Goal: Task Accomplishment & Management: Use online tool/utility

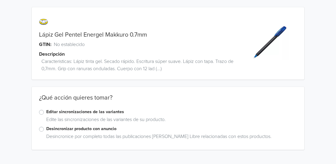
click at [46, 114] on label "Editar sincronizaciones de las variantes" at bounding box center [171, 112] width 251 height 7
click at [0, 0] on input "Editar sincronizaciones de las variantes" at bounding box center [0, 0] width 0 height 0
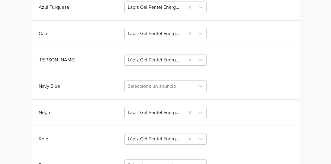
scroll to position [231, 0]
click at [183, 88] on div "Sincronizar con anuncio existente Salvar Variante Jumpseller Publicación Mercad…" at bounding box center [165, 117] width 269 height 369
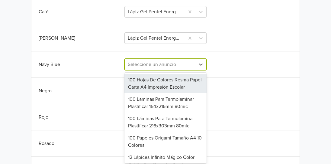
scroll to position [254, 0]
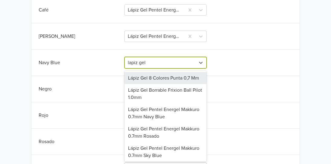
type input "lapiz gel p"
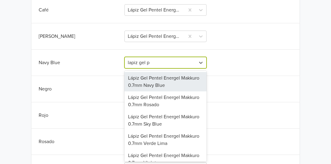
click at [180, 83] on div "Lápiz Gel Pentel Energel Makkuro 0.7mm Navy Blue" at bounding box center [166, 81] width 82 height 19
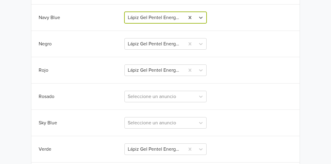
scroll to position [307, 0]
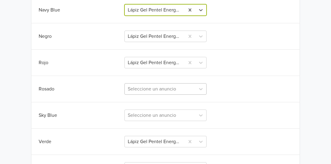
click at [186, 88] on div "Seleccione un anuncio" at bounding box center [166, 88] width 82 height 11
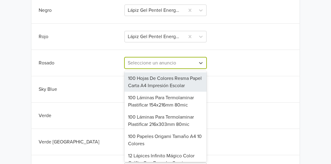
scroll to position [333, 0]
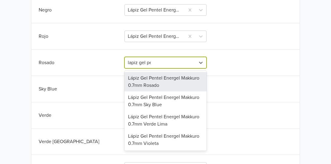
type input "lapiz gel pen"
click at [182, 87] on div "Lápiz Gel Pentel Energel Makkuro 0.7mm Rosado" at bounding box center [166, 81] width 82 height 19
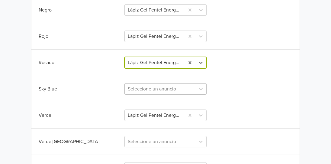
click at [175, 89] on div "Seleccione un anuncio" at bounding box center [160, 88] width 71 height 11
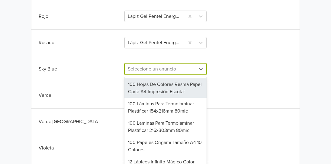
scroll to position [359, 0]
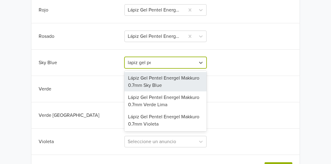
type input "lapiz gel pen"
click at [171, 86] on div "Lápiz Gel Pentel Energel Makkuro 0.7mm Sky Blue" at bounding box center [166, 81] width 82 height 19
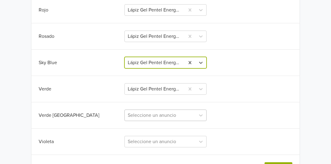
click at [165, 116] on div "Seleccione un anuncio" at bounding box center [166, 114] width 82 height 11
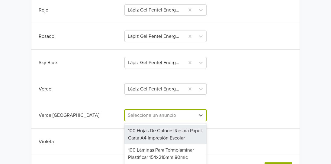
scroll to position [383, 0]
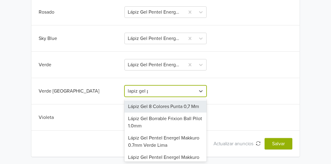
type input "lapiz gel pe"
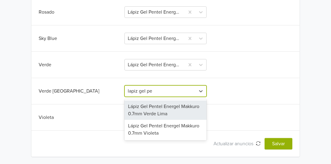
click at [164, 116] on div "Lápiz Gel Pentel Energel Makkuro 0.7mm Verde Lima" at bounding box center [166, 109] width 82 height 19
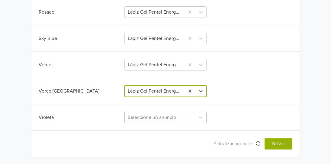
click at [162, 118] on div "Seleccione un anuncio" at bounding box center [166, 117] width 82 height 11
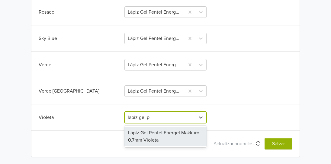
type input "lapiz gel pe"
click at [153, 138] on div "Lápiz Gel Pentel Energel Makkuro 0.7mm Violeta" at bounding box center [166, 136] width 82 height 19
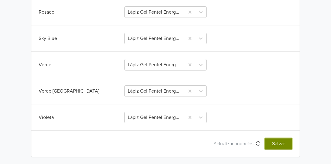
click at [279, 145] on button "Salvar" at bounding box center [279, 143] width 28 height 11
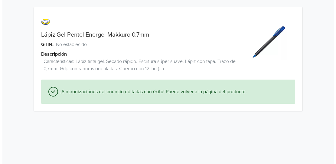
scroll to position [0, 0]
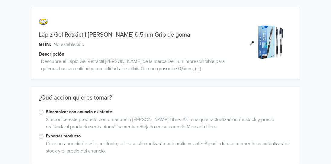
click at [46, 136] on label "Exportar producto" at bounding box center [169, 136] width 247 height 7
click at [0, 0] on input "Exportar producto" at bounding box center [0, 0] width 0 height 0
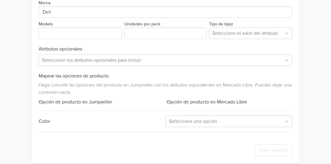
scroll to position [296, 0]
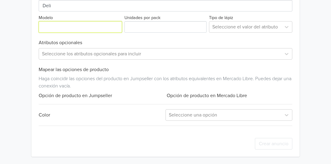
click at [95, 27] on input "Modelo" at bounding box center [80, 26] width 83 height 11
type input "[PERSON_NAME]"
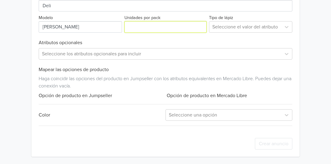
click at [136, 29] on input "Unidades por pack" at bounding box center [166, 26] width 82 height 11
type input "12"
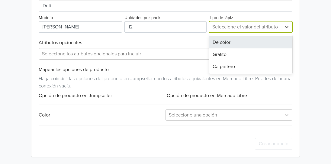
click at [258, 27] on div at bounding box center [246, 27] width 66 height 8
click at [243, 45] on div "De color" at bounding box center [250, 42] width 83 height 12
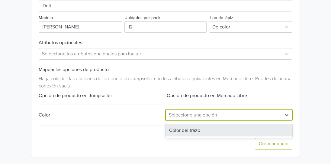
click at [268, 115] on div at bounding box center [223, 115] width 109 height 8
click at [258, 129] on div "Color del trazo" at bounding box center [229, 130] width 127 height 12
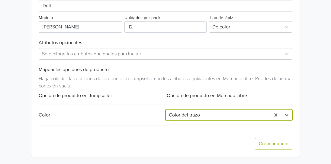
click at [270, 150] on div "Crear anuncio" at bounding box center [166, 144] width 254 height 26
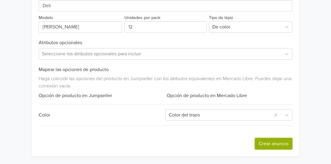
click at [271, 146] on button "Crear anuncio" at bounding box center [273, 143] width 37 height 11
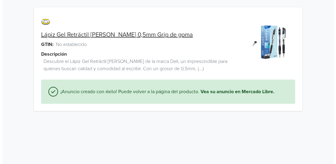
scroll to position [0, 0]
